Goal: Task Accomplishment & Management: Use online tool/utility

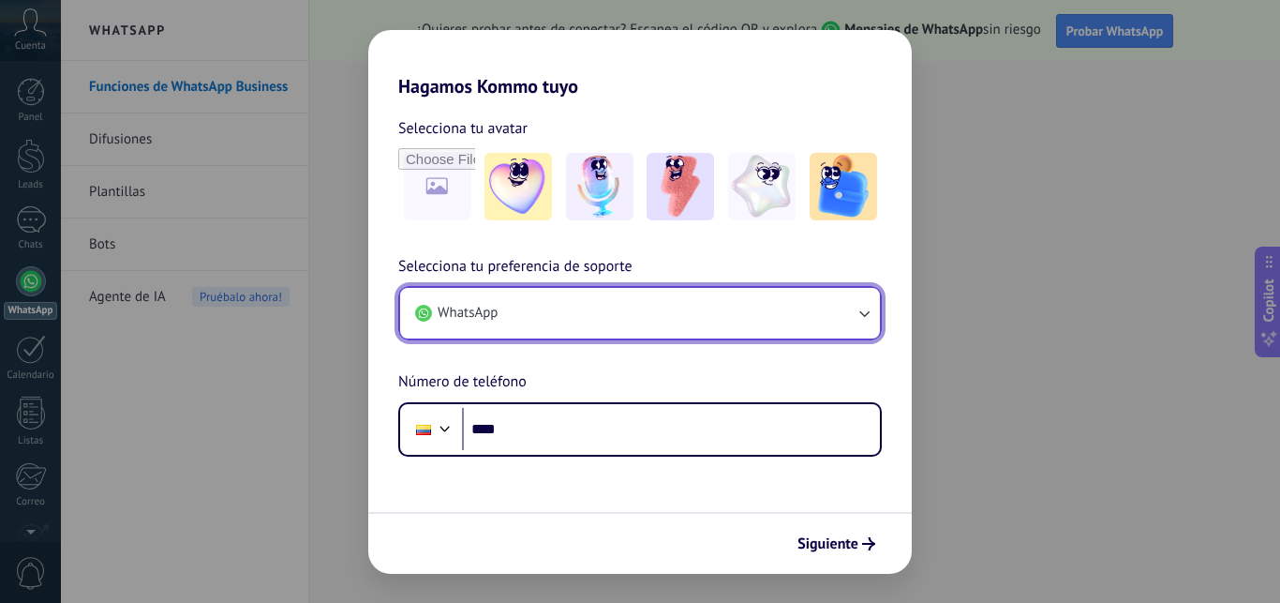
click at [517, 318] on button "WhatsApp" at bounding box center [640, 313] width 480 height 51
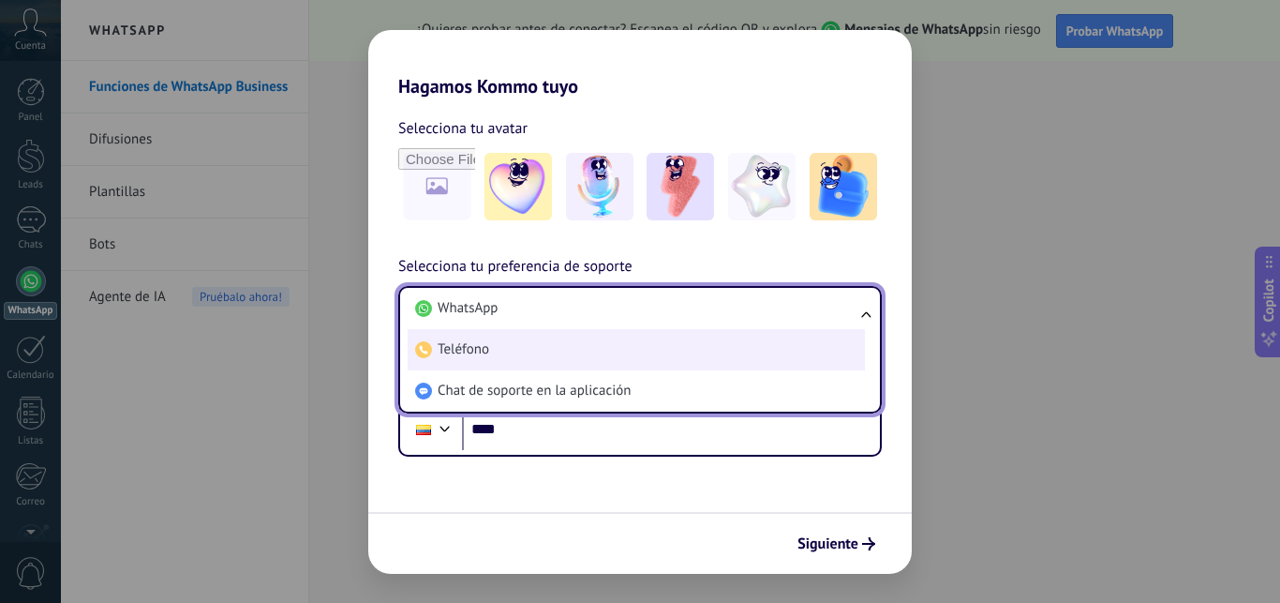
click at [484, 346] on span "Teléfono" at bounding box center [464, 349] width 52 height 19
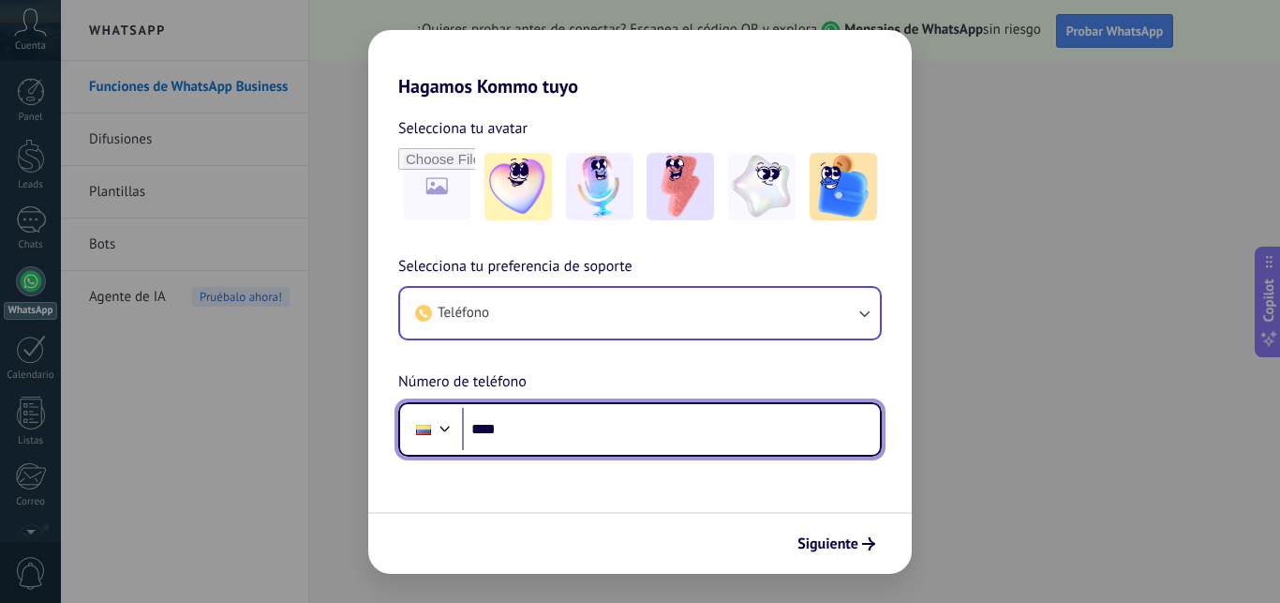
click at [566, 439] on input "****" at bounding box center [671, 429] width 418 height 43
type input "**********"
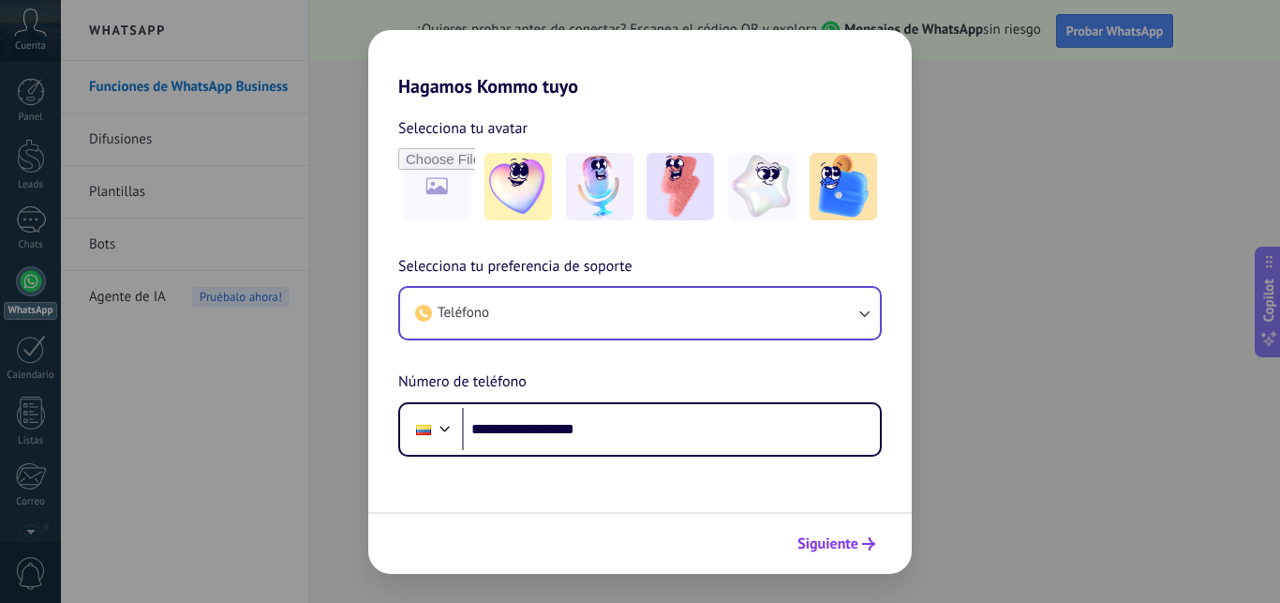
click at [849, 544] on span "Siguiente" at bounding box center [827, 543] width 61 height 13
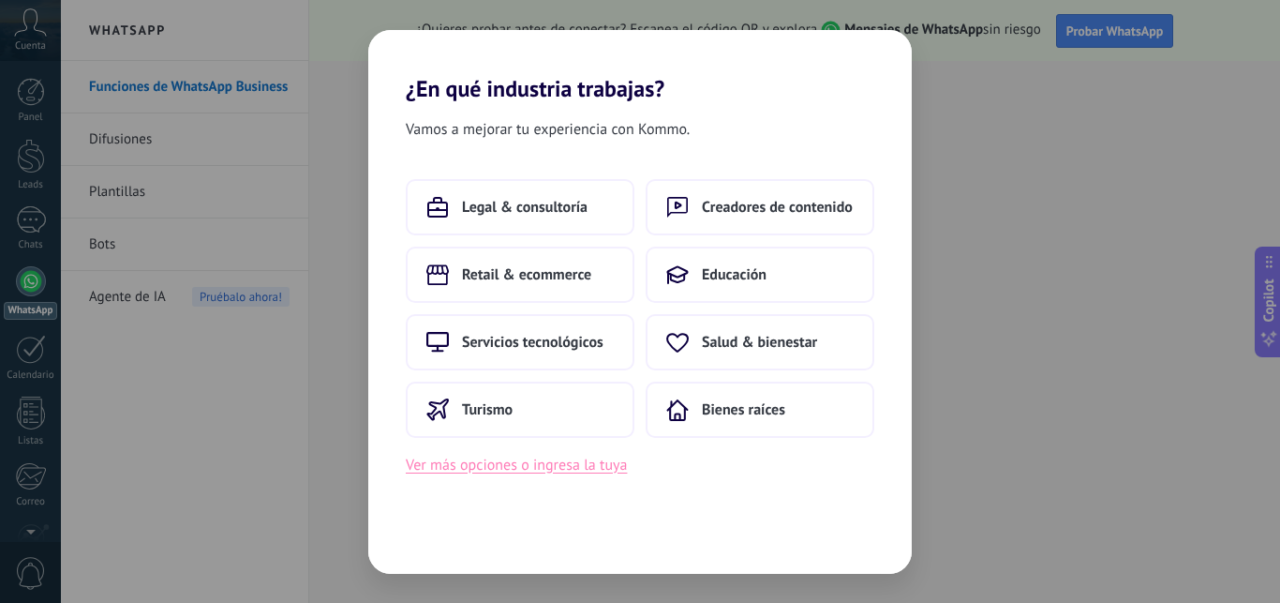
click at [549, 461] on button "Ver más opciones o ingresa la tuya" at bounding box center [516, 465] width 221 height 24
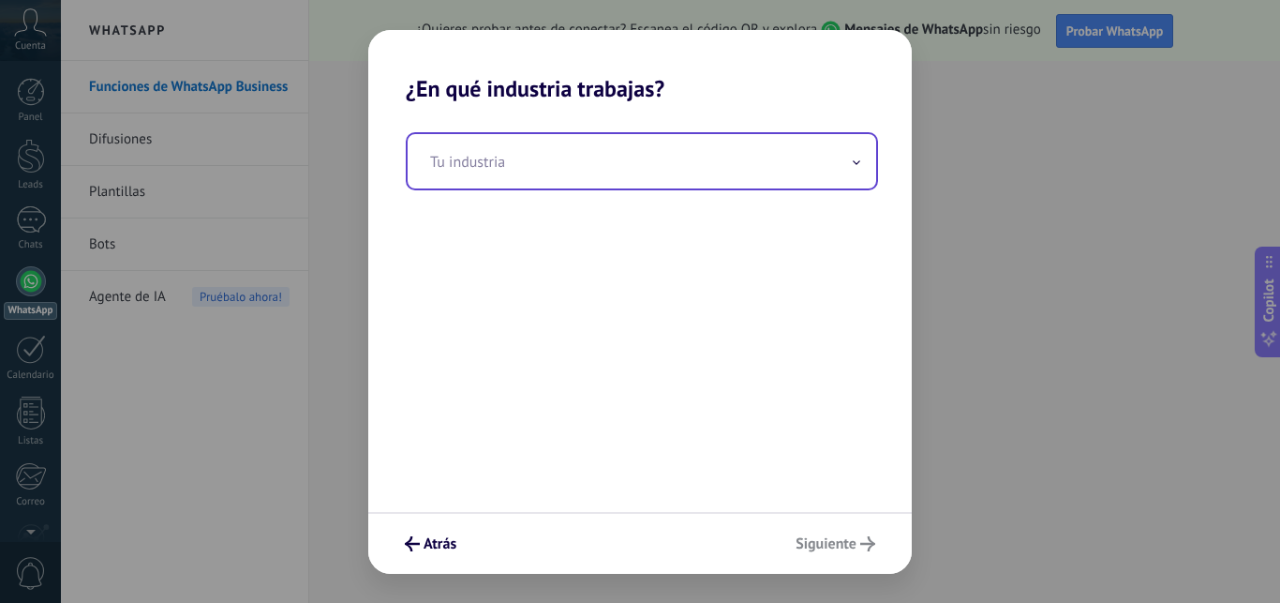
click at [530, 156] on input "text" at bounding box center [642, 161] width 469 height 54
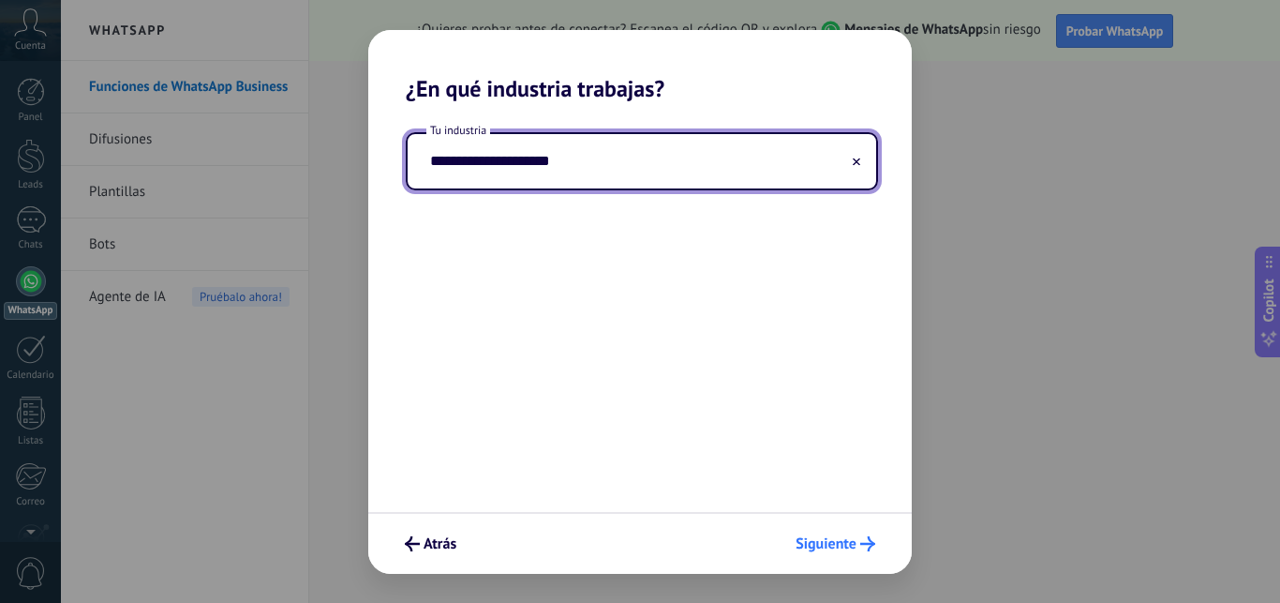
type input "**********"
click at [814, 555] on button "Siguiente" at bounding box center [835, 544] width 97 height 32
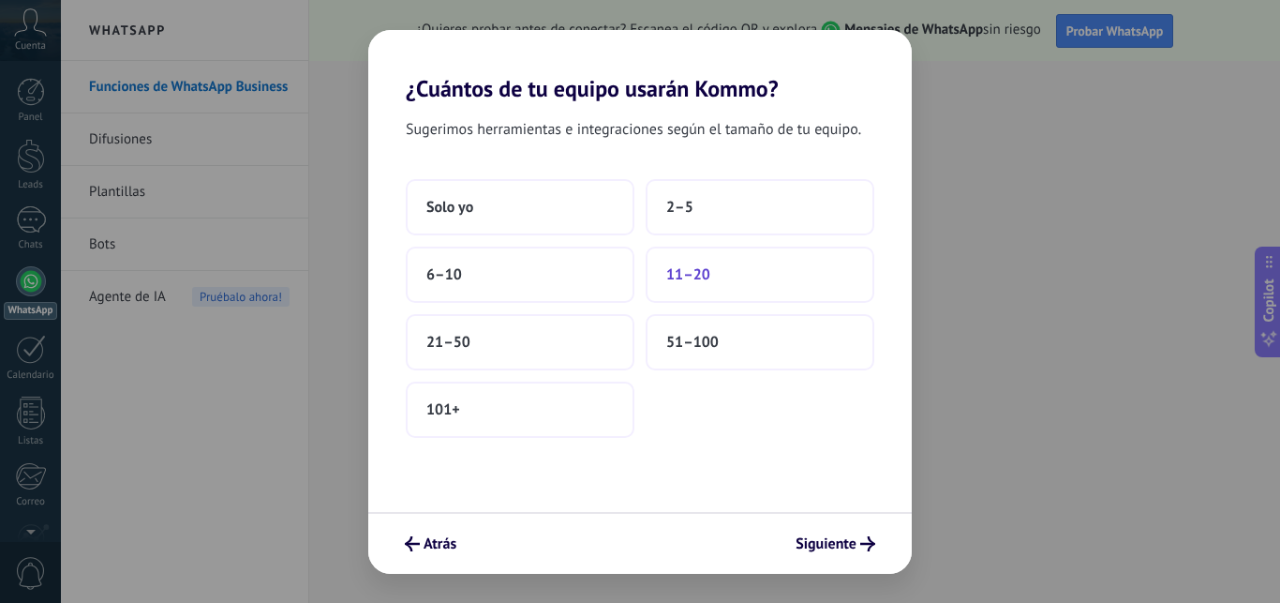
click at [685, 272] on span "11–20" at bounding box center [688, 274] width 44 height 19
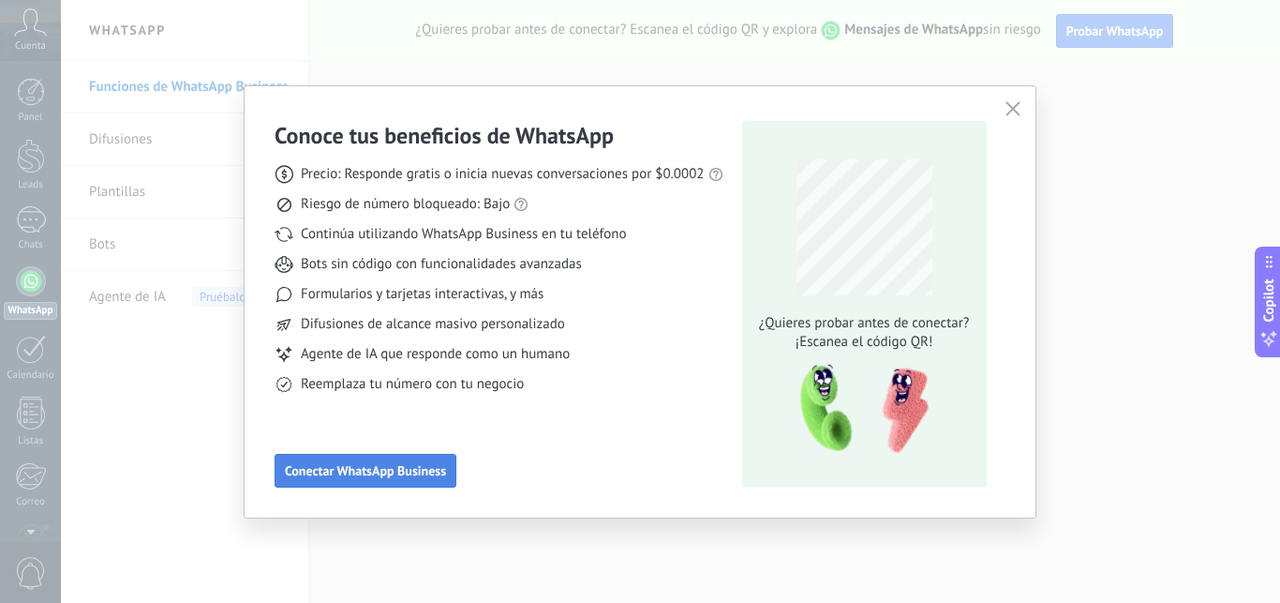
click at [372, 473] on span "Conectar WhatsApp Business" at bounding box center [365, 470] width 161 height 13
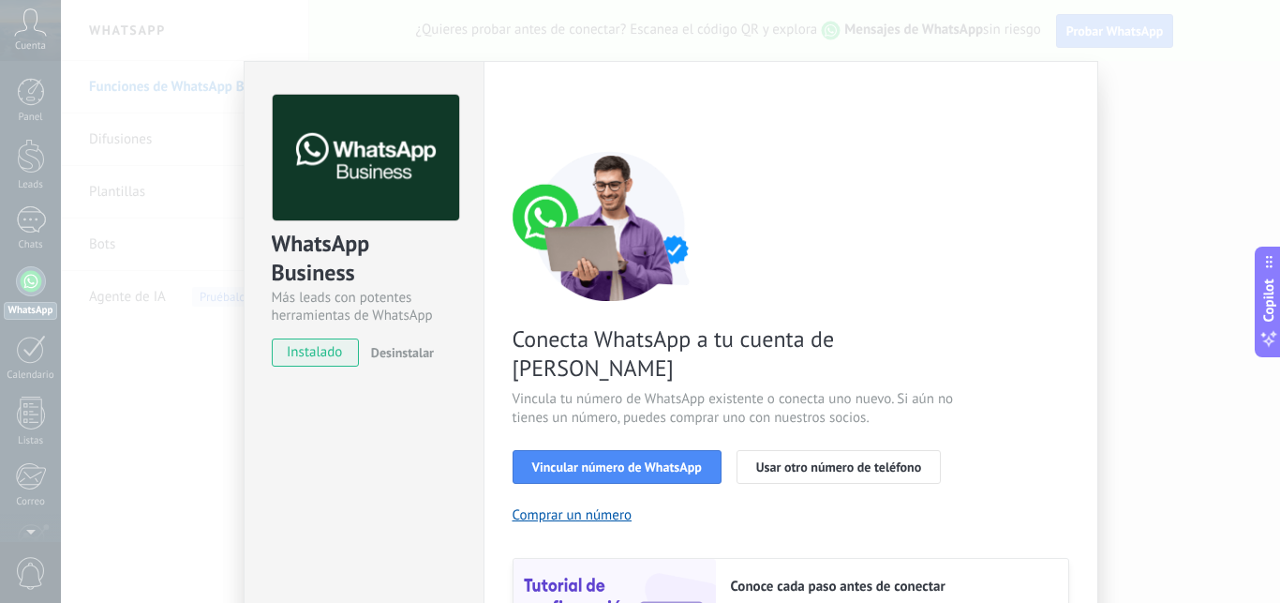
click at [297, 353] on span "instalado" at bounding box center [315, 352] width 85 height 28
click at [617, 460] on span "Vincular número de WhatsApp" at bounding box center [617, 466] width 170 height 13
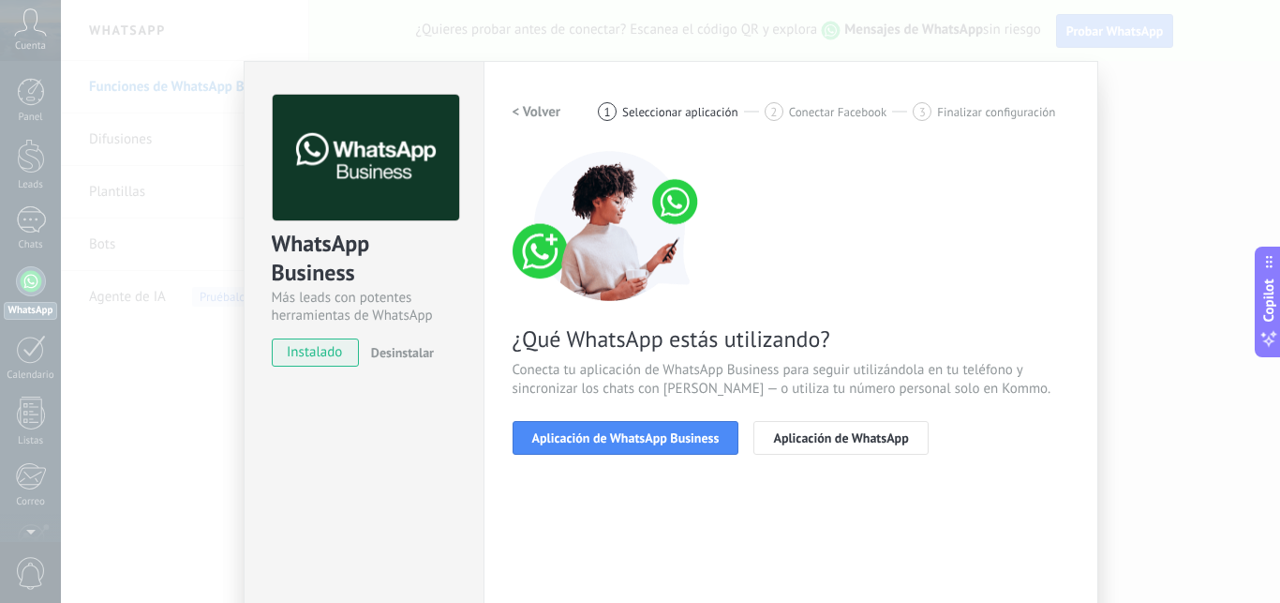
click at [617, 441] on span "Aplicación de WhatsApp Business" at bounding box center [625, 437] width 187 height 13
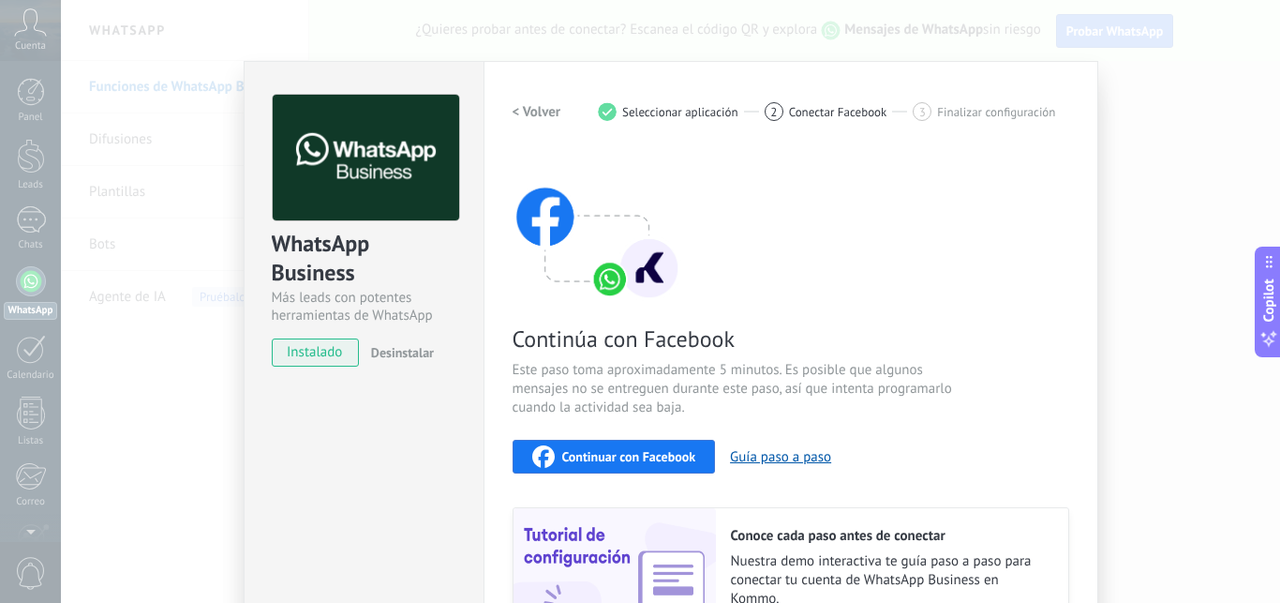
click at [615, 450] on span "Continuar con Facebook" at bounding box center [629, 456] width 134 height 13
click at [610, 462] on span "Continuar con Facebook" at bounding box center [629, 456] width 134 height 13
